Goal: Information Seeking & Learning: Find specific fact

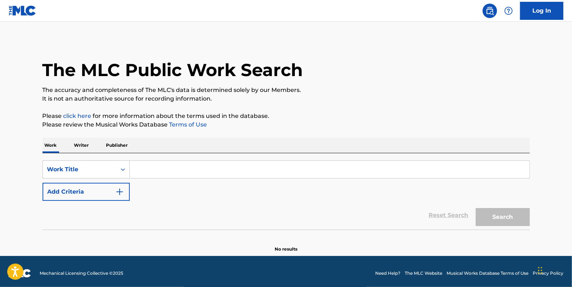
paste input "DOMINION - DOS FLAKOS REMIX"
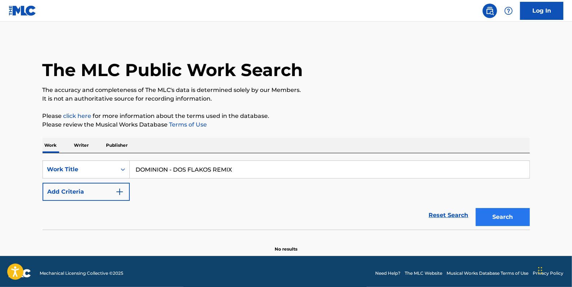
type input "DOMINION - DOS FLAKOS REMIX"
click at [505, 213] on button "Search" at bounding box center [503, 217] width 54 height 18
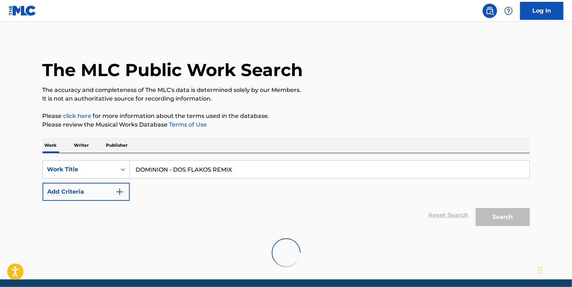
click at [486, 12] on img at bounding box center [489, 10] width 9 height 9
